Goal: Transaction & Acquisition: Download file/media

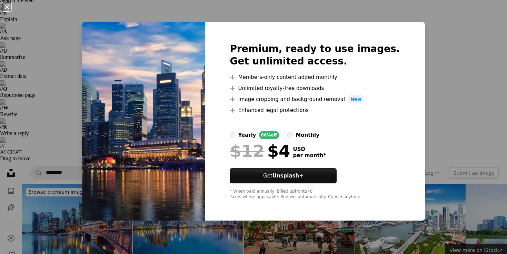
click at [6, 8] on button "An X shape" at bounding box center [7, 7] width 8 height 8
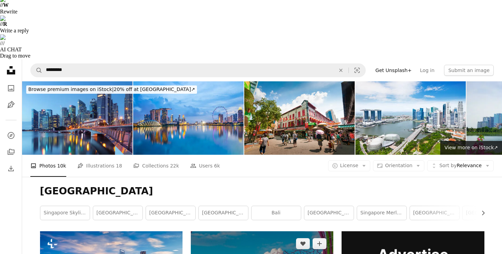
scroll to position [163, 0]
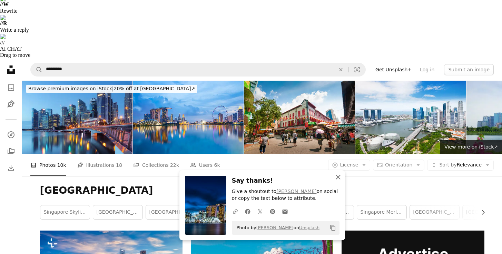
click at [338, 178] on icon "button" at bounding box center [338, 177] width 5 height 5
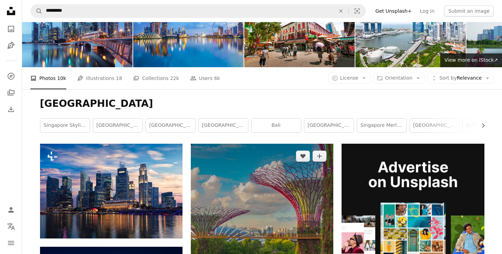
scroll to position [279, 0]
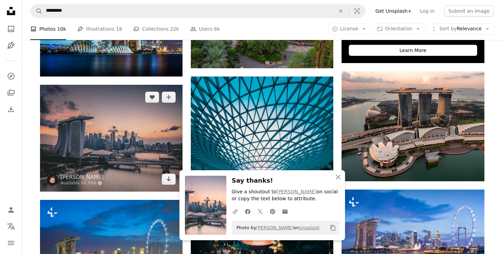
scroll to position [488, 0]
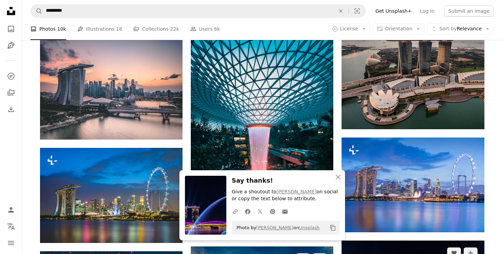
scroll to position [650, 0]
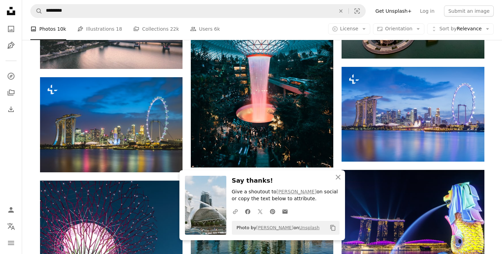
scroll to position [654, 0]
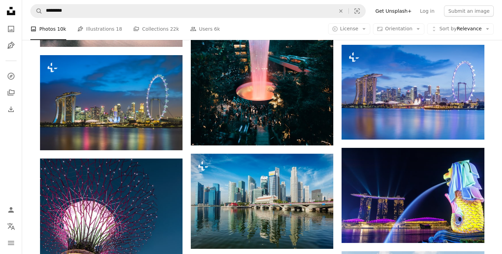
scroll to position [660, 0]
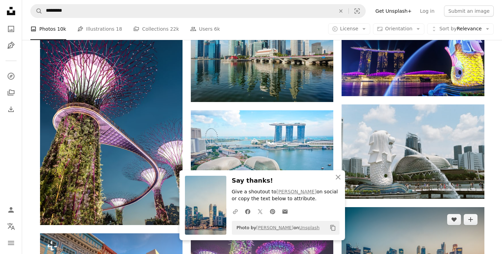
scroll to position [845, 0]
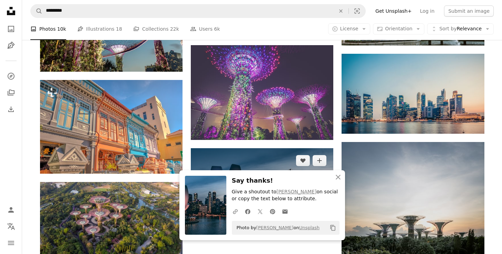
scroll to position [961, 0]
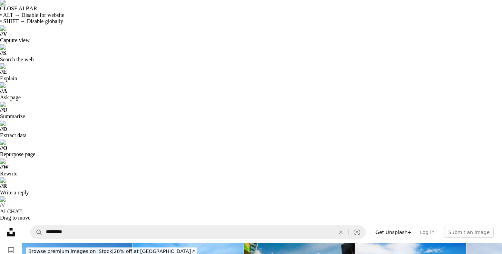
scroll to position [0, 0]
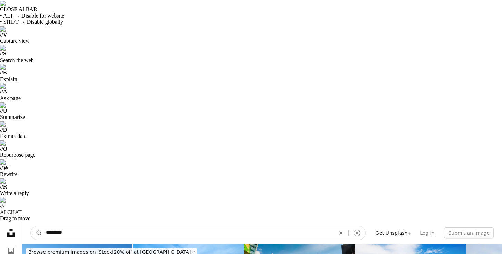
click at [81, 227] on input "*********" at bounding box center [187, 233] width 291 height 13
type input "********"
click button "A magnifying glass" at bounding box center [37, 233] width 12 height 13
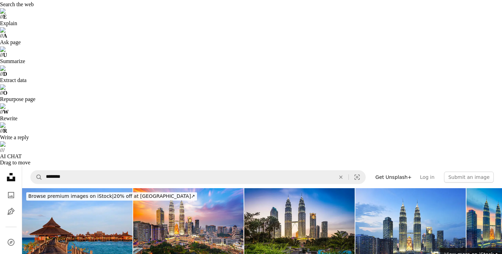
scroll to position [88, 0]
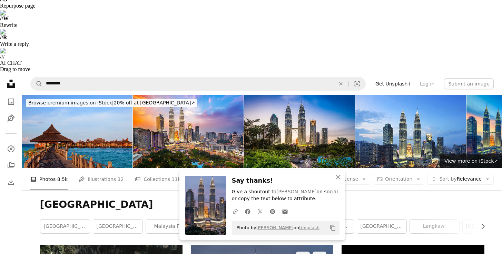
scroll to position [156, 0]
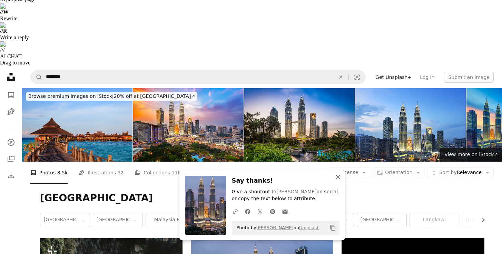
click at [338, 178] on icon "An X shape" at bounding box center [338, 177] width 8 height 8
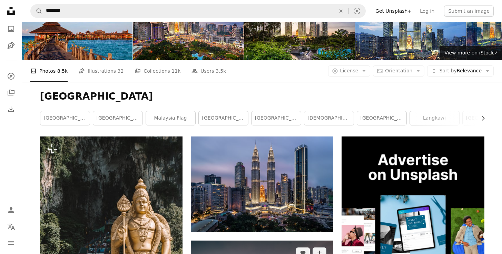
scroll to position [259, 0]
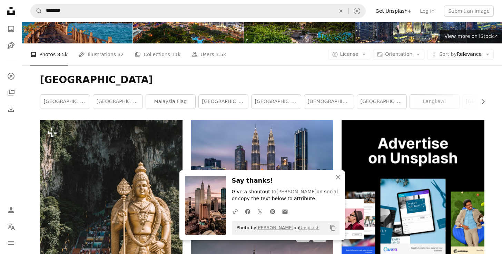
scroll to position [312, 0]
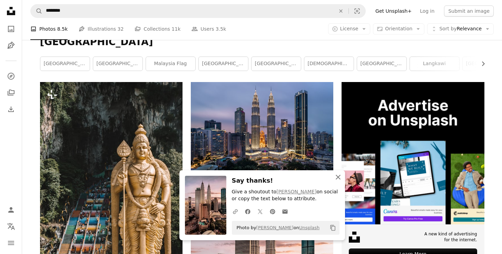
click at [340, 179] on icon "button" at bounding box center [338, 177] width 5 height 5
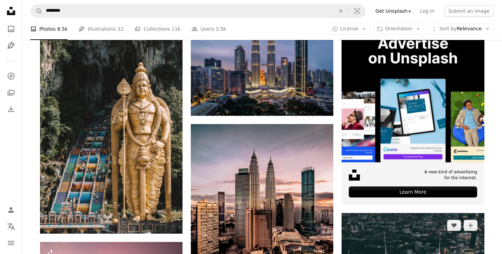
scroll to position [417, 0]
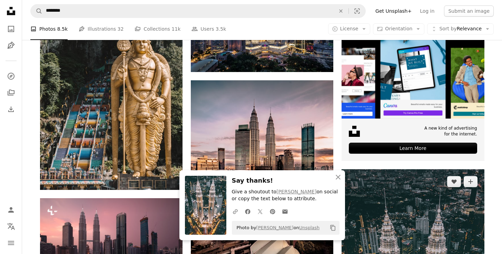
scroll to position [425, 0]
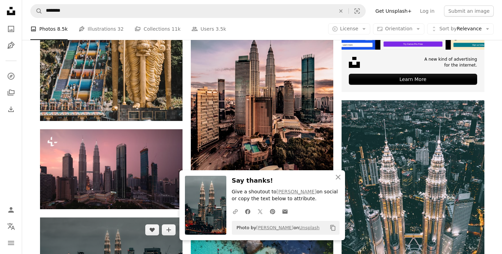
scroll to position [516, 0]
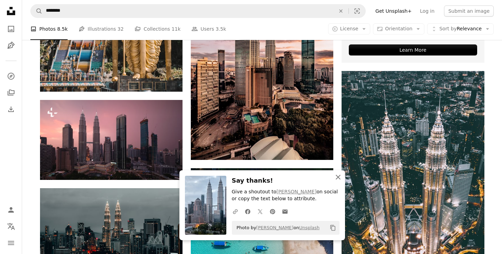
click at [339, 178] on icon "An X shape" at bounding box center [338, 177] width 8 height 8
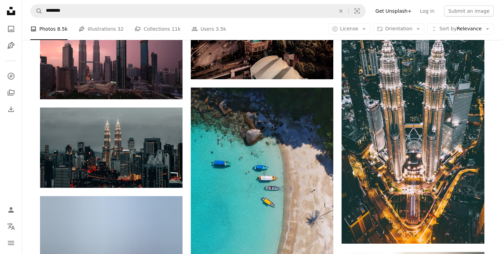
scroll to position [603, 0]
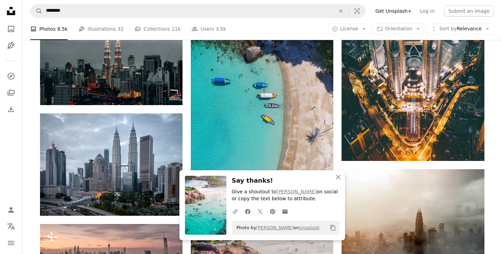
scroll to position [720, 0]
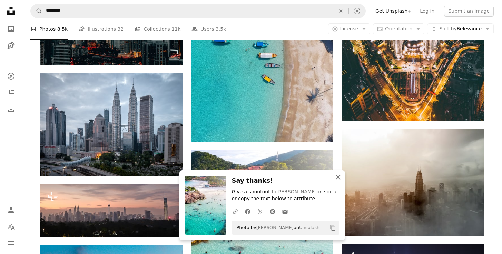
click at [338, 179] on icon "An X shape" at bounding box center [338, 177] width 8 height 8
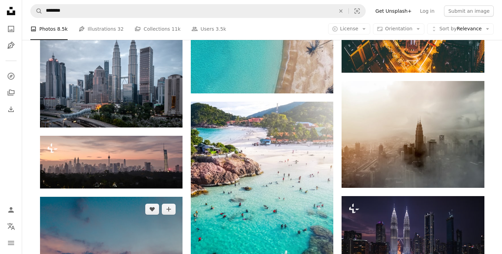
scroll to position [768, 0]
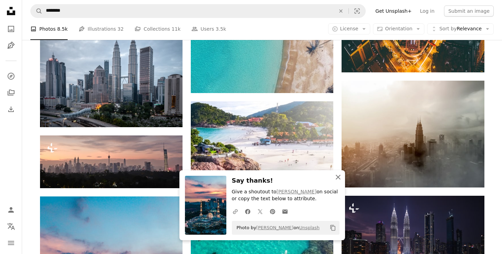
click at [337, 180] on icon "An X shape" at bounding box center [338, 177] width 8 height 8
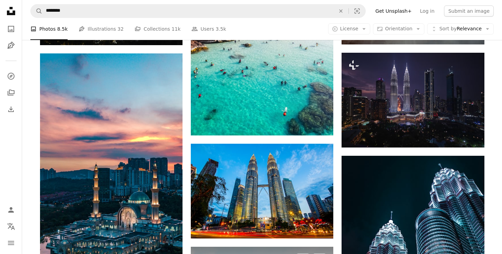
scroll to position [973, 0]
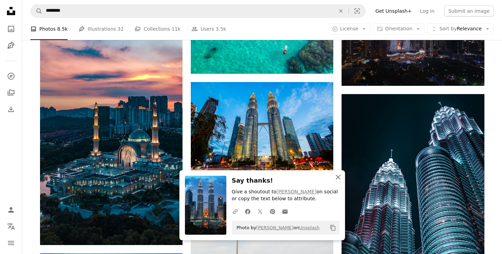
click at [339, 176] on icon "button" at bounding box center [338, 177] width 5 height 5
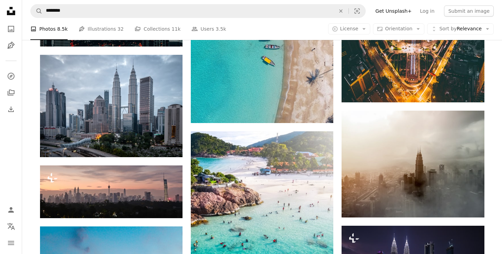
scroll to position [704, 0]
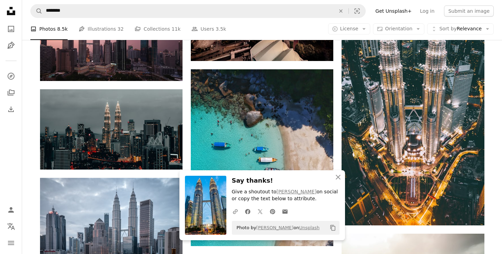
scroll to position [478, 0]
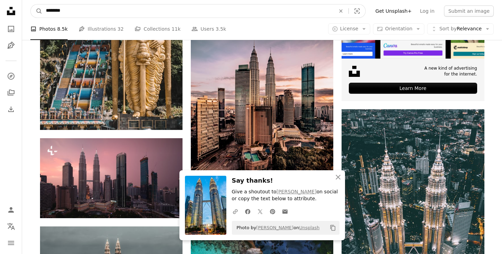
click at [76, 13] on input "********" at bounding box center [187, 10] width 291 height 13
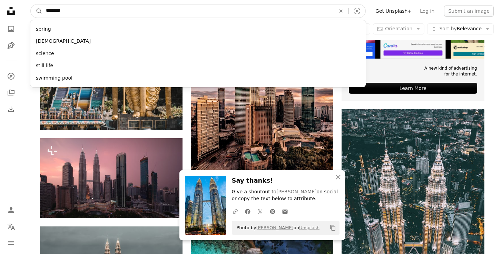
type input "********"
click at [31, 4] on button "A magnifying glass" at bounding box center [37, 10] width 12 height 13
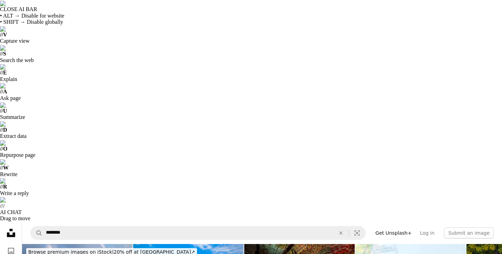
scroll to position [116, 0]
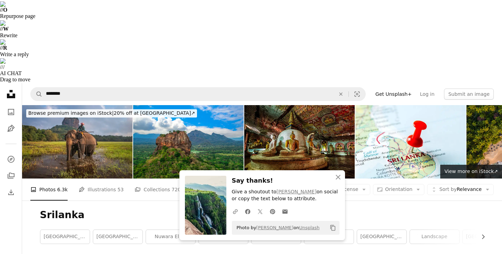
scroll to position [156, 0]
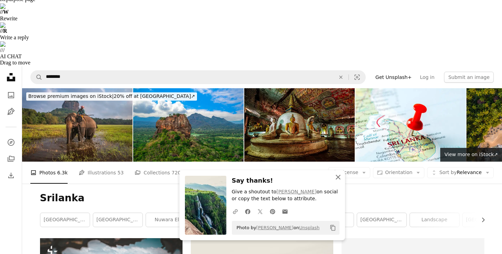
click at [339, 176] on icon "button" at bounding box center [338, 177] width 5 height 5
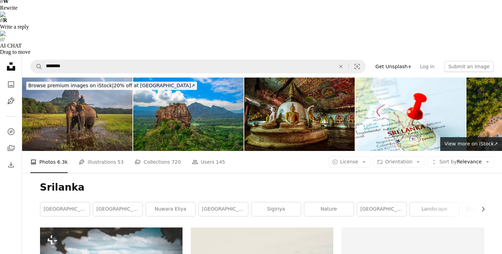
scroll to position [209, 0]
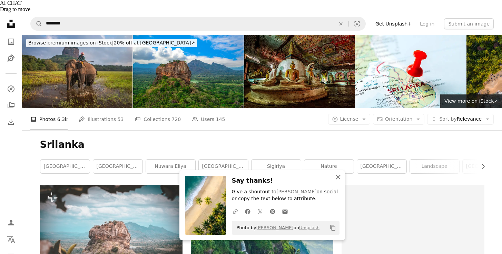
click at [335, 176] on icon "An X shape" at bounding box center [338, 177] width 8 height 8
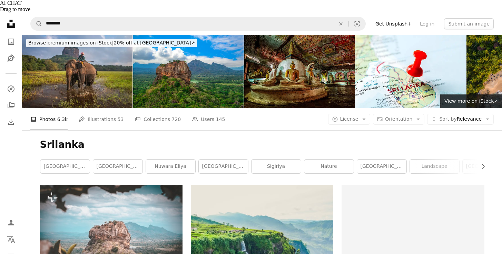
scroll to position [268, 0]
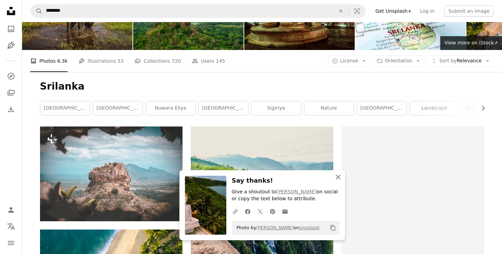
click at [339, 176] on icon "button" at bounding box center [338, 177] width 5 height 5
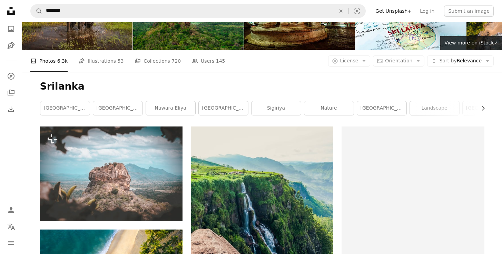
scroll to position [377, 0]
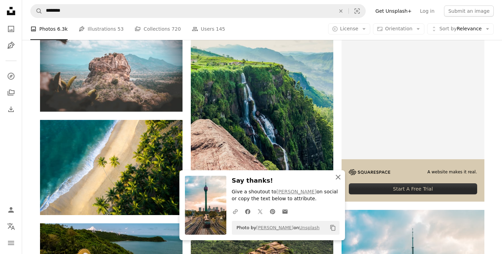
click at [338, 178] on icon "An X shape" at bounding box center [338, 177] width 8 height 8
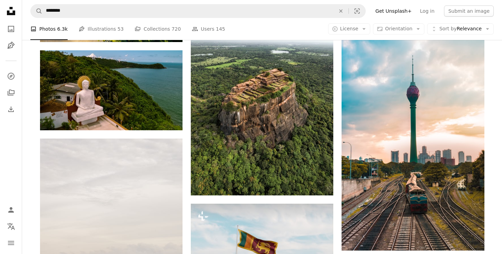
scroll to position [558, 0]
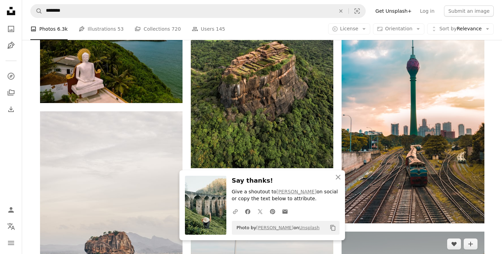
scroll to position [617, 0]
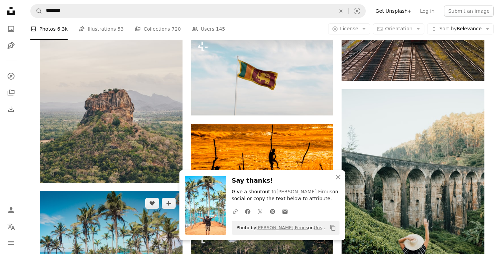
scroll to position [753, 0]
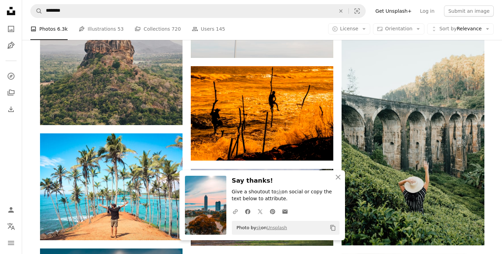
scroll to position [779, 0]
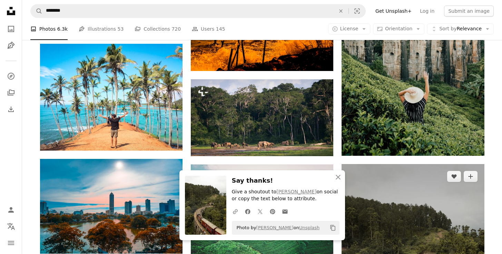
scroll to position [884, 0]
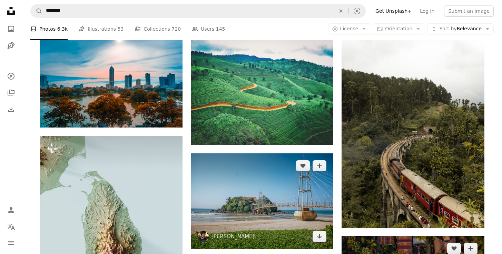
scroll to position [1002, 0]
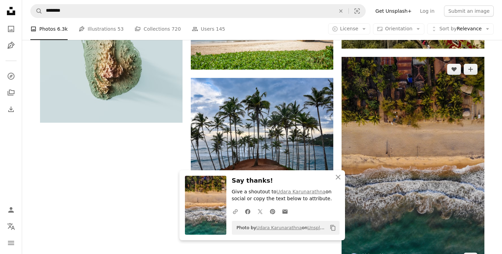
scroll to position [1239, 0]
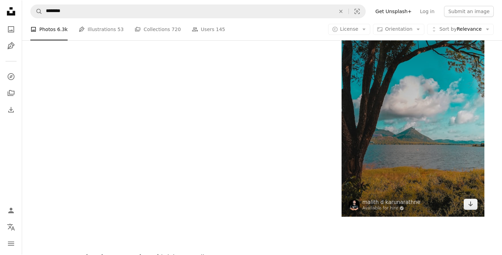
scroll to position [1415, 0]
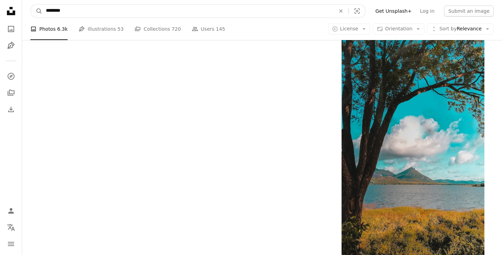
click at [113, 8] on input "********" at bounding box center [187, 10] width 291 height 13
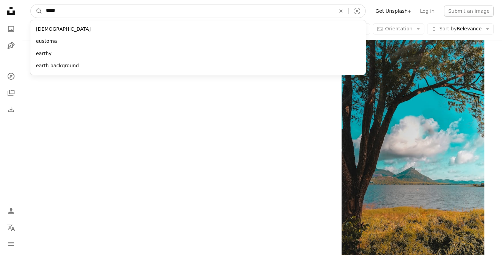
type input "******"
click button "A magnifying glass" at bounding box center [37, 10] width 12 height 13
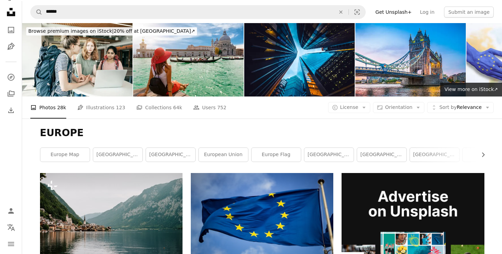
scroll to position [163, 0]
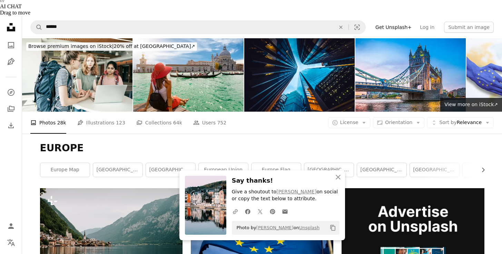
scroll to position [211, 0]
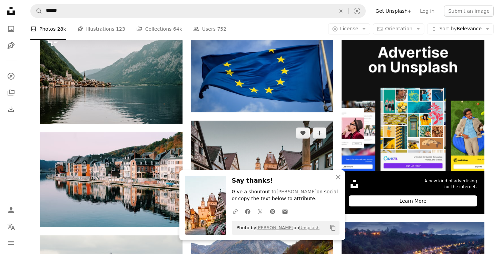
scroll to position [365, 0]
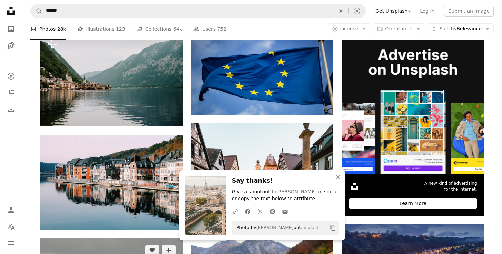
scroll to position [309, 0]
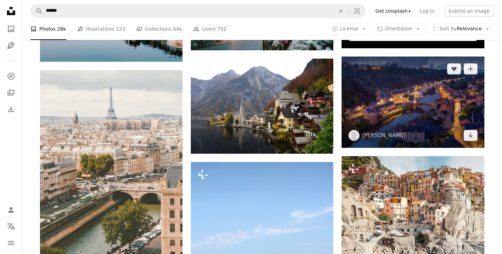
scroll to position [565, 0]
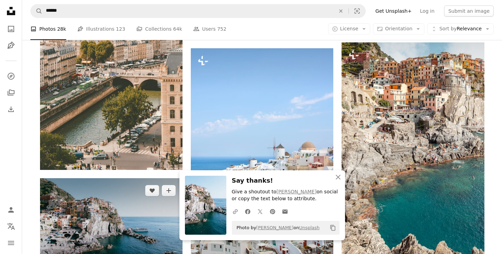
scroll to position [646, 0]
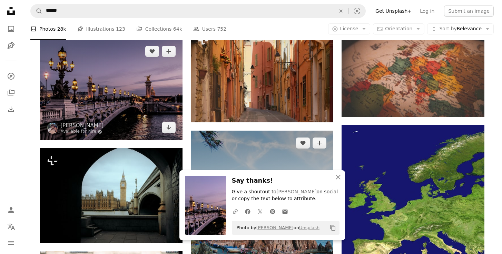
scroll to position [888, 0]
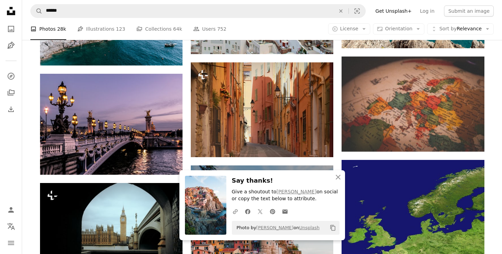
scroll to position [893, 0]
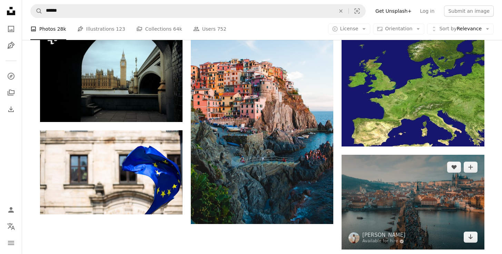
scroll to position [1001, 0]
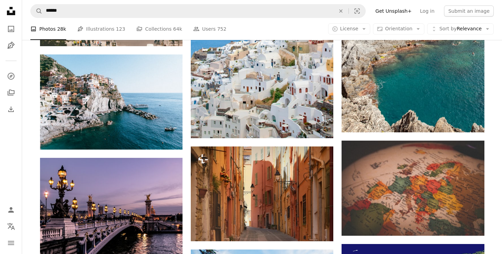
scroll to position [619, 0]
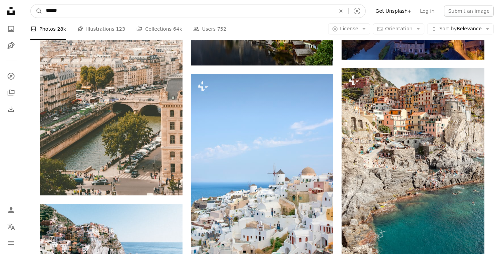
click at [208, 12] on input "******" at bounding box center [187, 10] width 291 height 13
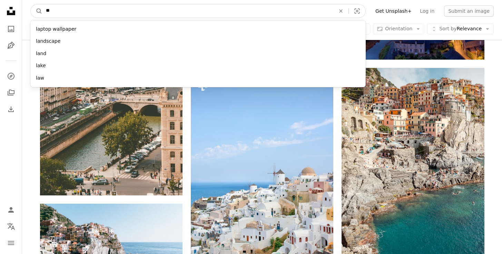
type input "*"
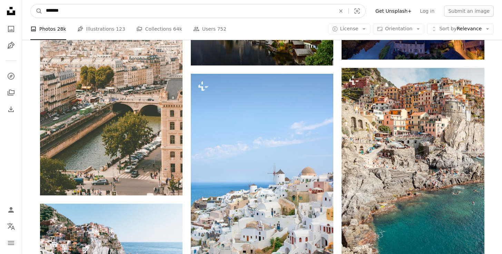
type input "********"
click button "A magnifying glass" at bounding box center [37, 10] width 12 height 13
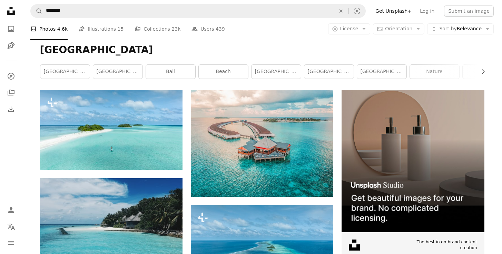
scroll to position [342, 0]
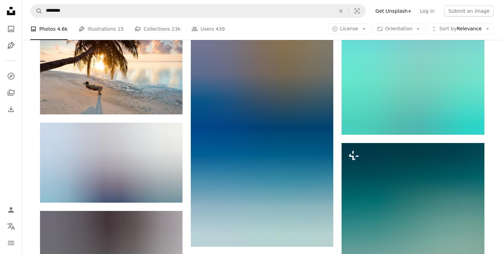
scroll to position [827, 0]
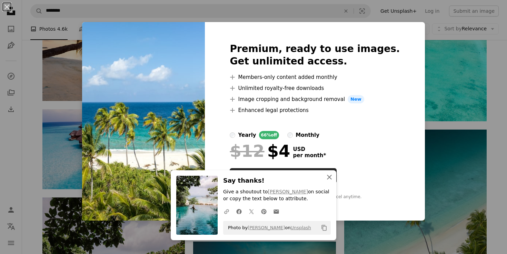
click at [326, 175] on icon "An X shape" at bounding box center [329, 177] width 8 height 8
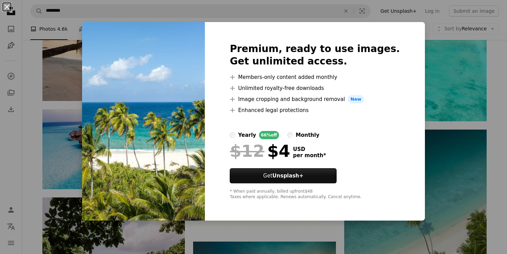
click at [6, 7] on button "An X shape" at bounding box center [7, 7] width 8 height 8
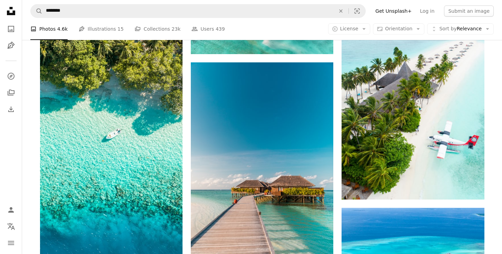
scroll to position [628, 0]
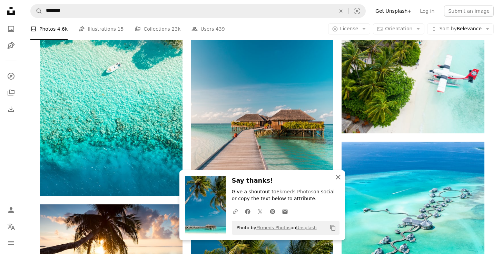
click at [339, 177] on icon "An X shape" at bounding box center [338, 177] width 8 height 8
